Goal: Task Accomplishment & Management: Use online tool/utility

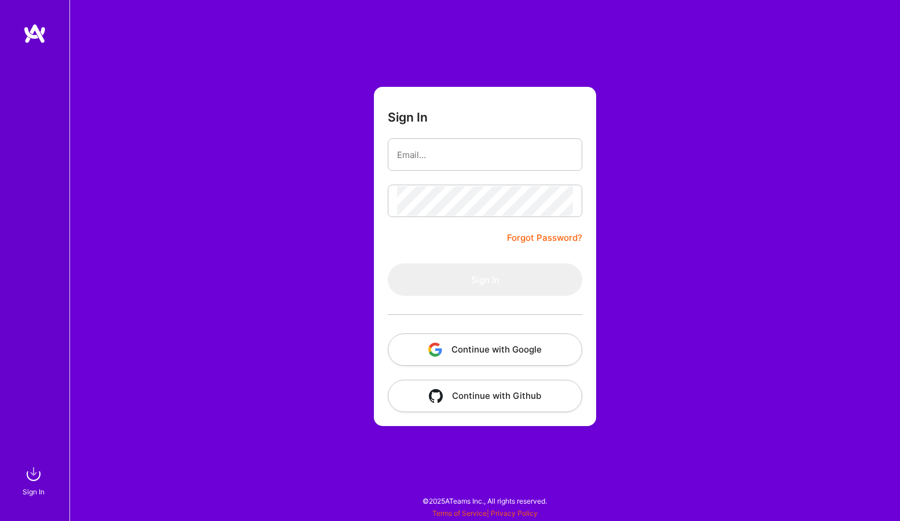
type input "[EMAIL_ADDRESS][DOMAIN_NAME]"
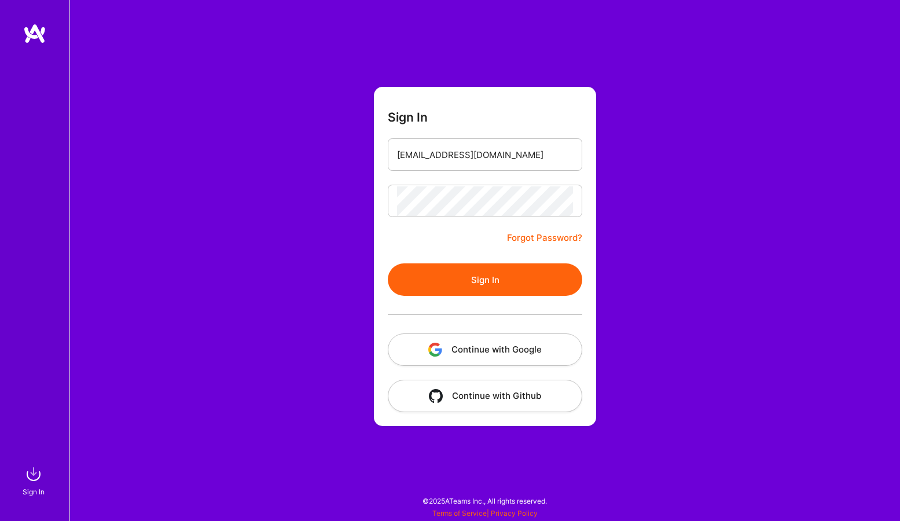
click at [464, 268] on button "Sign In" at bounding box center [485, 279] width 194 height 32
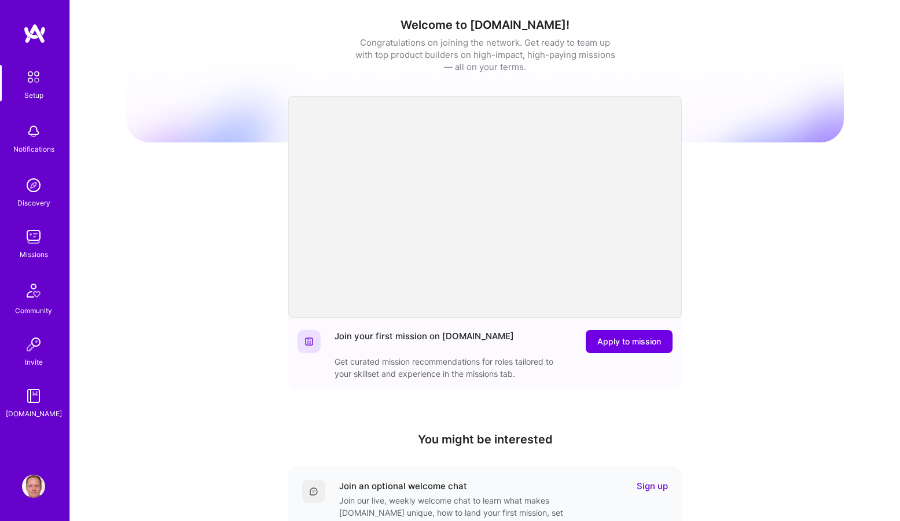
click at [36, 245] on img at bounding box center [33, 236] width 23 height 23
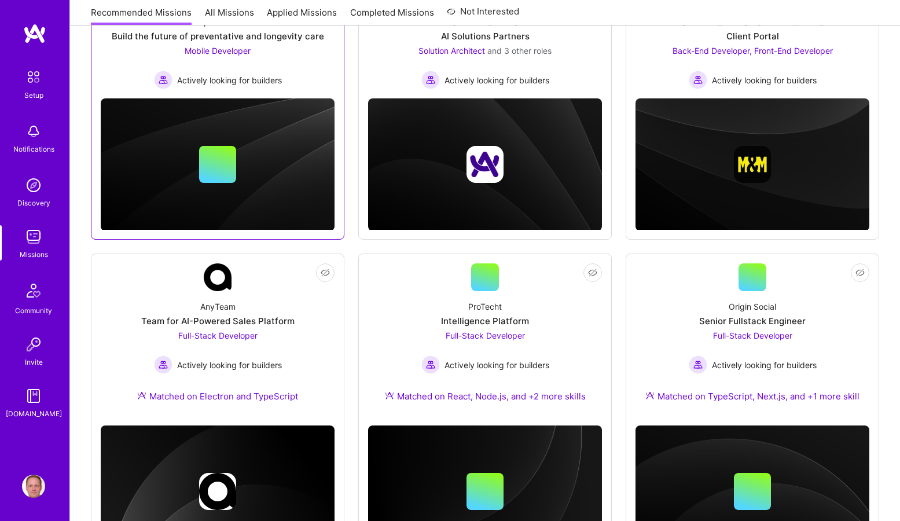
scroll to position [300, 0]
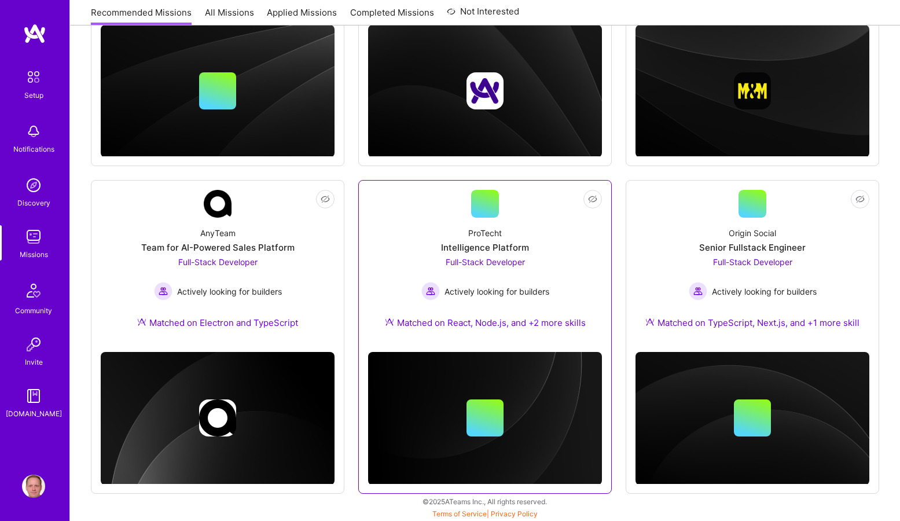
click at [381, 234] on div "ProTecht Intelligence Platform Full-Stack Developer Actively looking for builde…" at bounding box center [485, 280] width 234 height 125
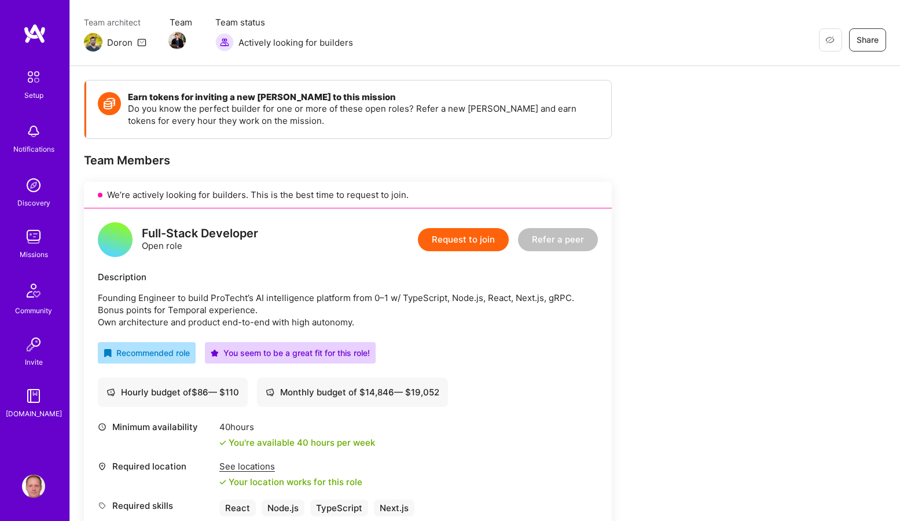
scroll to position [178, 0]
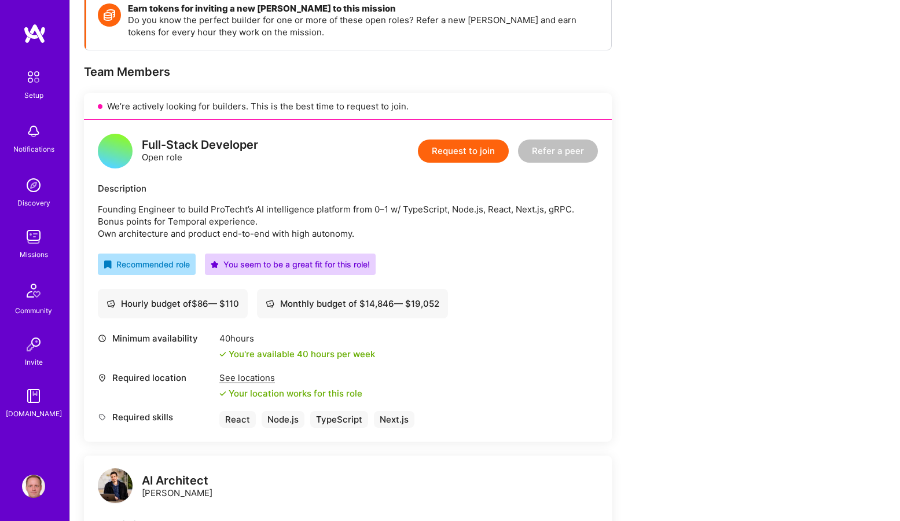
click at [245, 376] on div "See locations" at bounding box center [290, 377] width 143 height 12
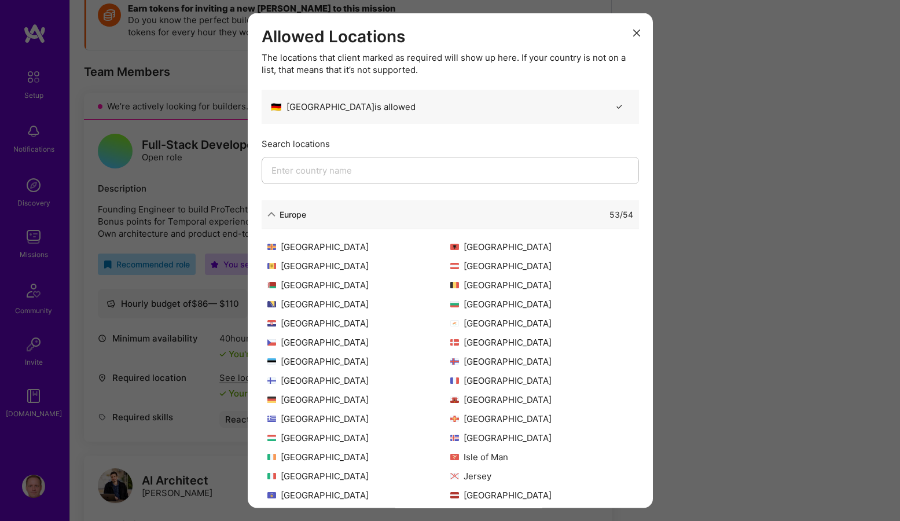
click at [212, 178] on div "Allowed Locations The locations that client marked as required will show up her…" at bounding box center [450, 260] width 900 height 521
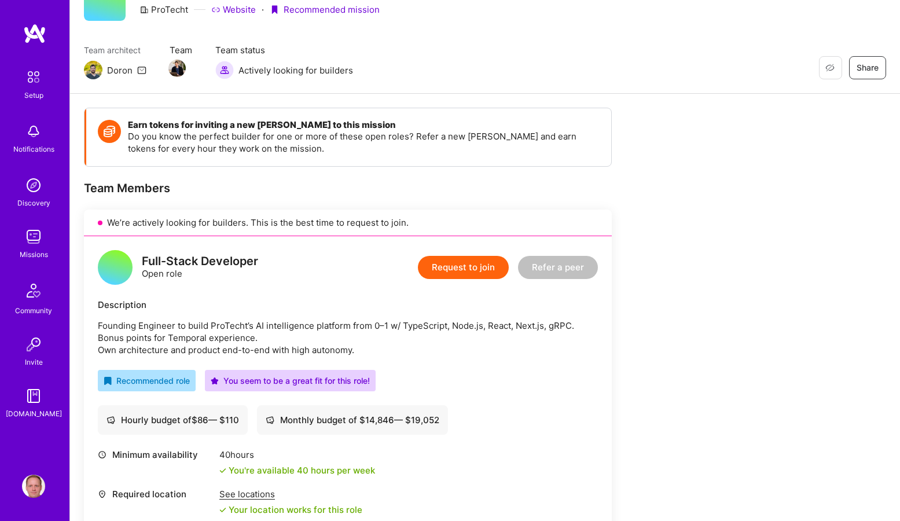
scroll to position [0, 0]
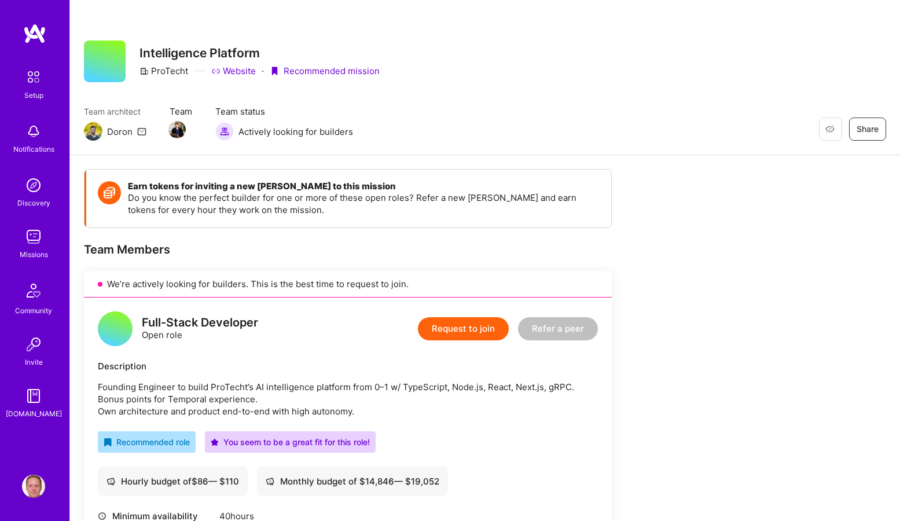
click at [237, 72] on link "Website" at bounding box center [233, 71] width 45 height 12
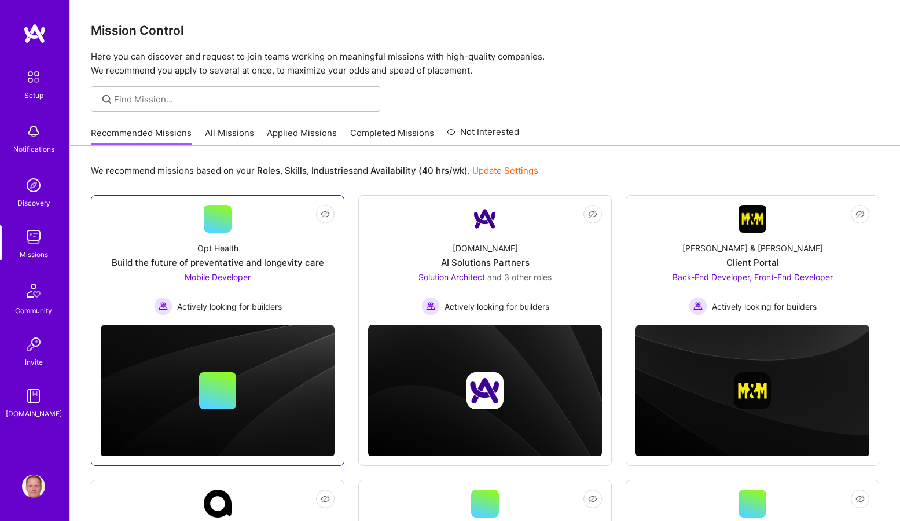
click at [271, 245] on div "Opt Health Build the future of preventative and longevity care Mobile Developer…" at bounding box center [218, 274] width 234 height 83
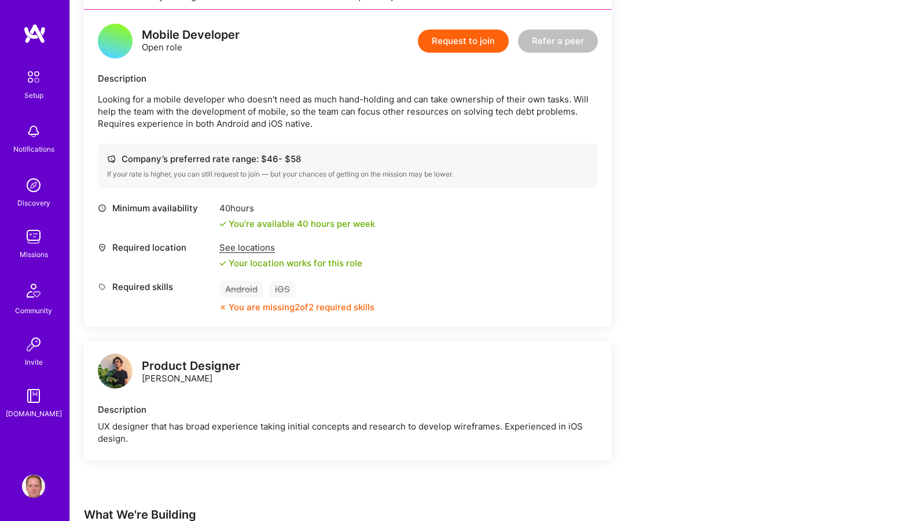
scroll to position [358, 0]
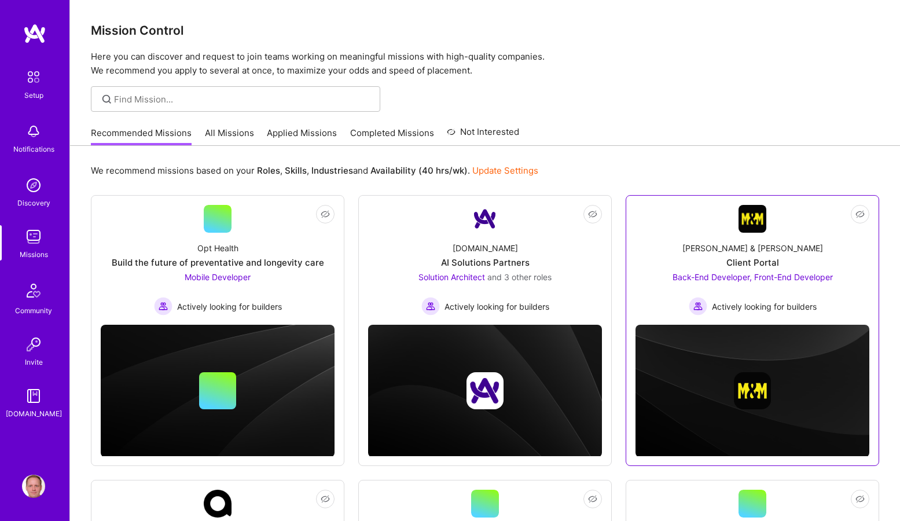
click at [672, 223] on link "Not Interested [PERSON_NAME] & [PERSON_NAME] Client Portal Back-End Developer, …" at bounding box center [752, 260] width 234 height 111
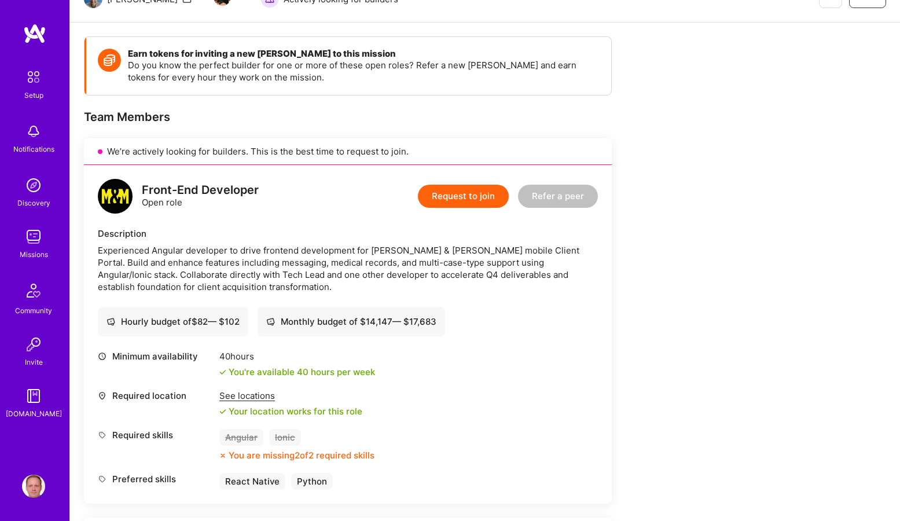
scroll to position [104, 0]
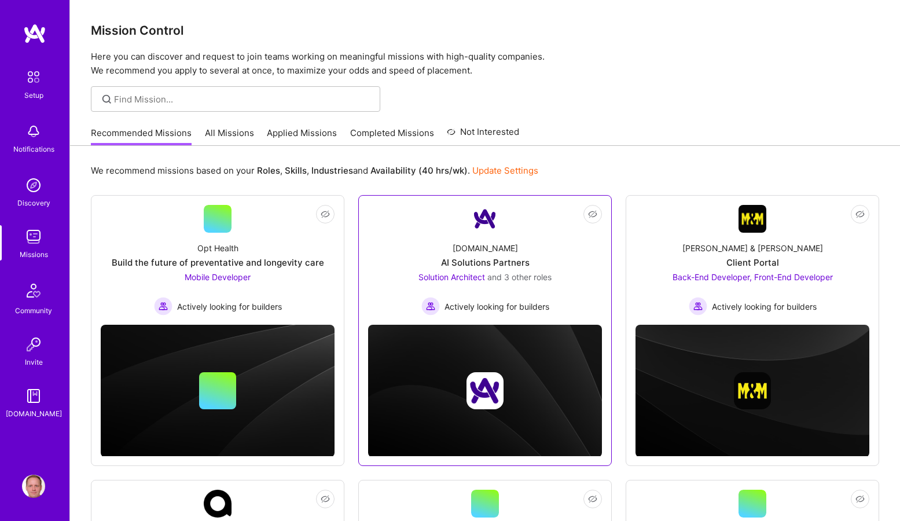
click at [392, 257] on div "[DOMAIN_NAME] AI Solutions Partners Solution Architect and 3 other roles Active…" at bounding box center [485, 274] width 234 height 83
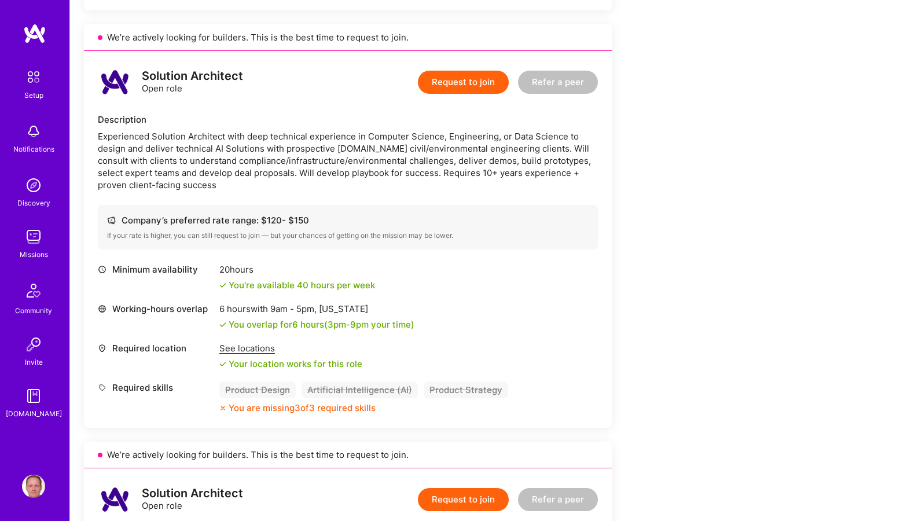
scroll to position [769, 0]
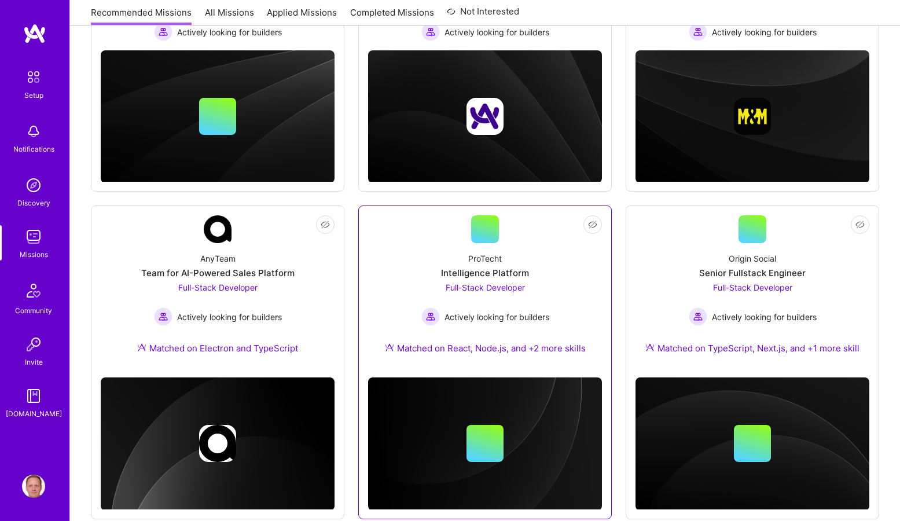
scroll to position [300, 0]
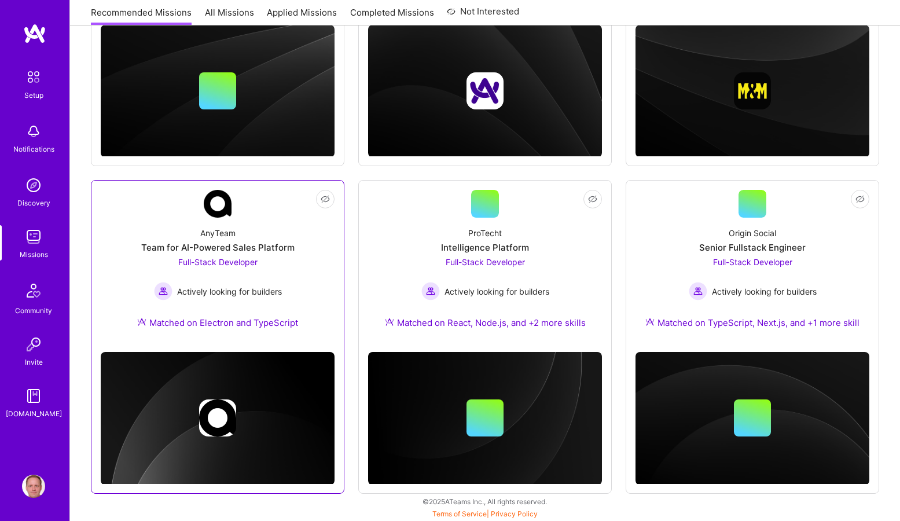
click at [272, 208] on link "Not Interested AnyTeam Team for AI-Powered Sales Platform Full-Stack Developer …" at bounding box center [218, 266] width 234 height 153
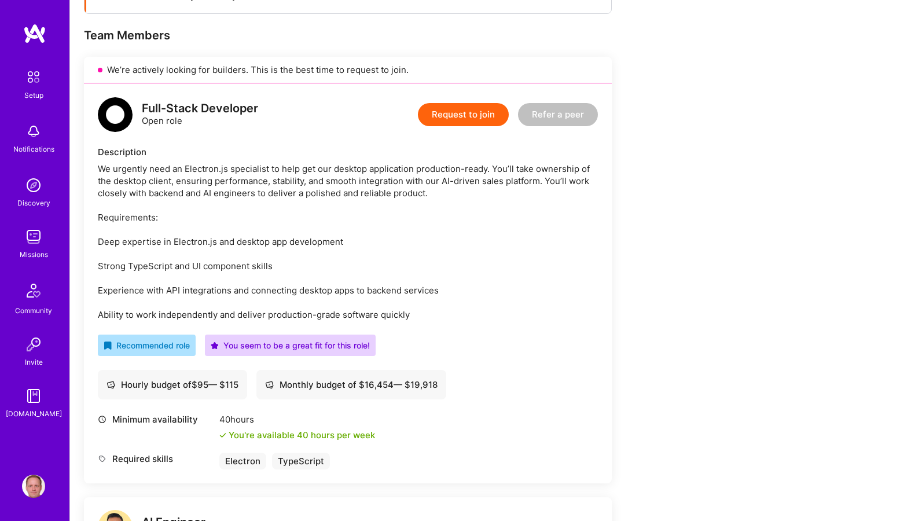
scroll to position [121, 0]
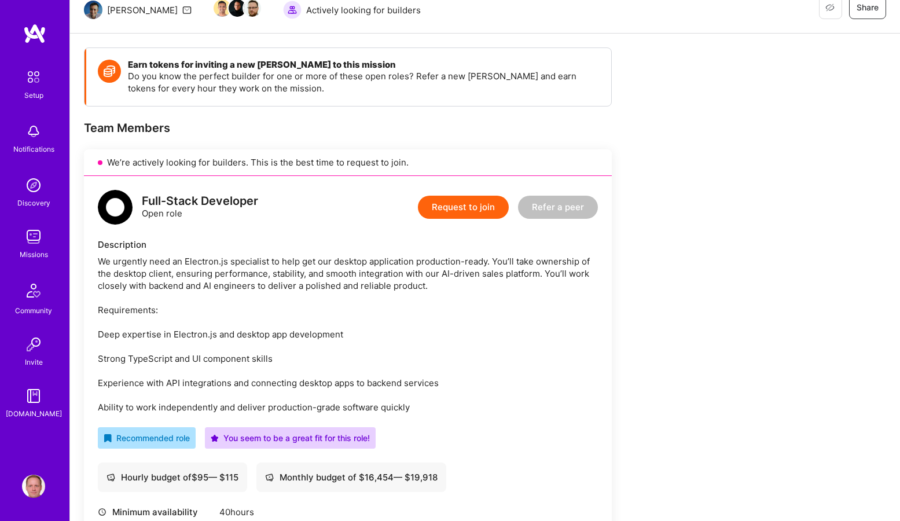
click at [334, 299] on div "We urgently need an Electron.js specialist to help get our desktop application …" at bounding box center [348, 334] width 500 height 158
